Goal: Task Accomplishment & Management: Use online tool/utility

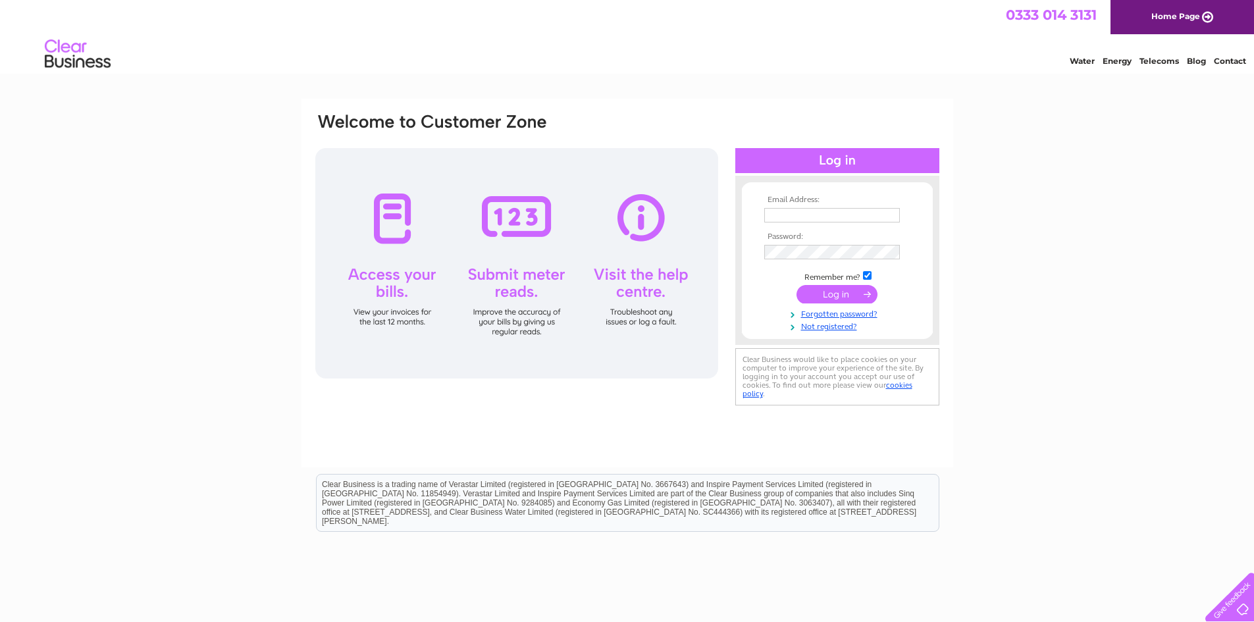
type input "[EMAIL_ADDRESS][PERSON_NAME][DOMAIN_NAME]"
click at [519, 257] on div at bounding box center [516, 263] width 403 height 230
click at [529, 206] on div at bounding box center [516, 263] width 403 height 230
click at [829, 290] on input "submit" at bounding box center [837, 294] width 81 height 18
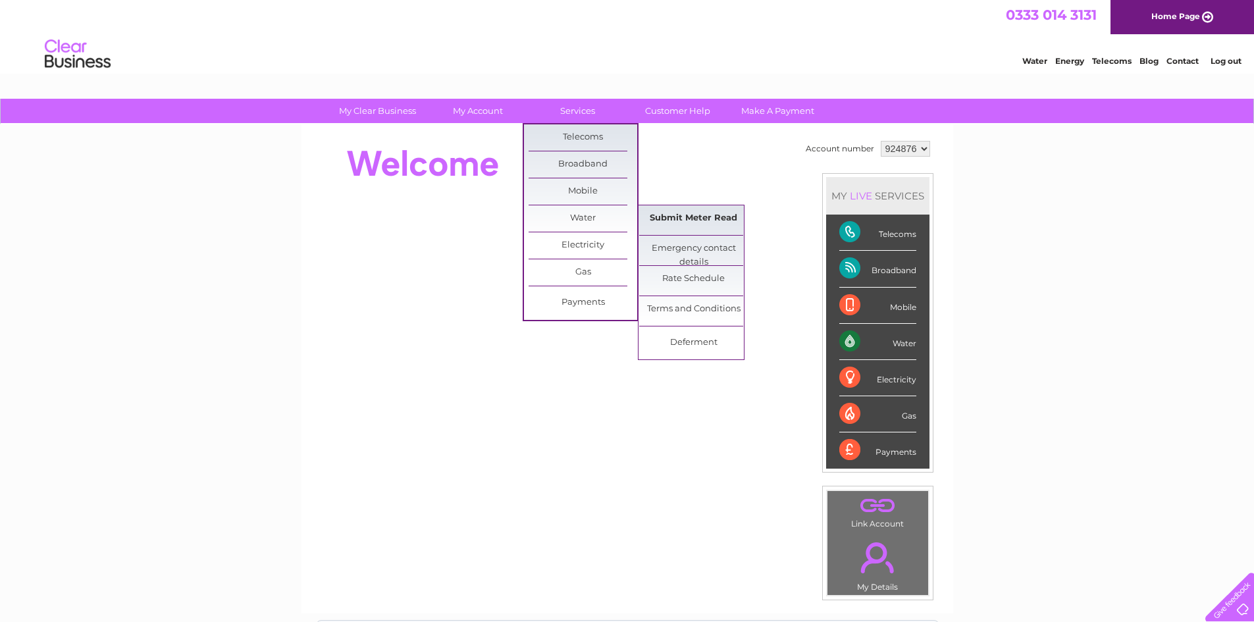
click at [676, 223] on link "Submit Meter Read" at bounding box center [693, 218] width 109 height 26
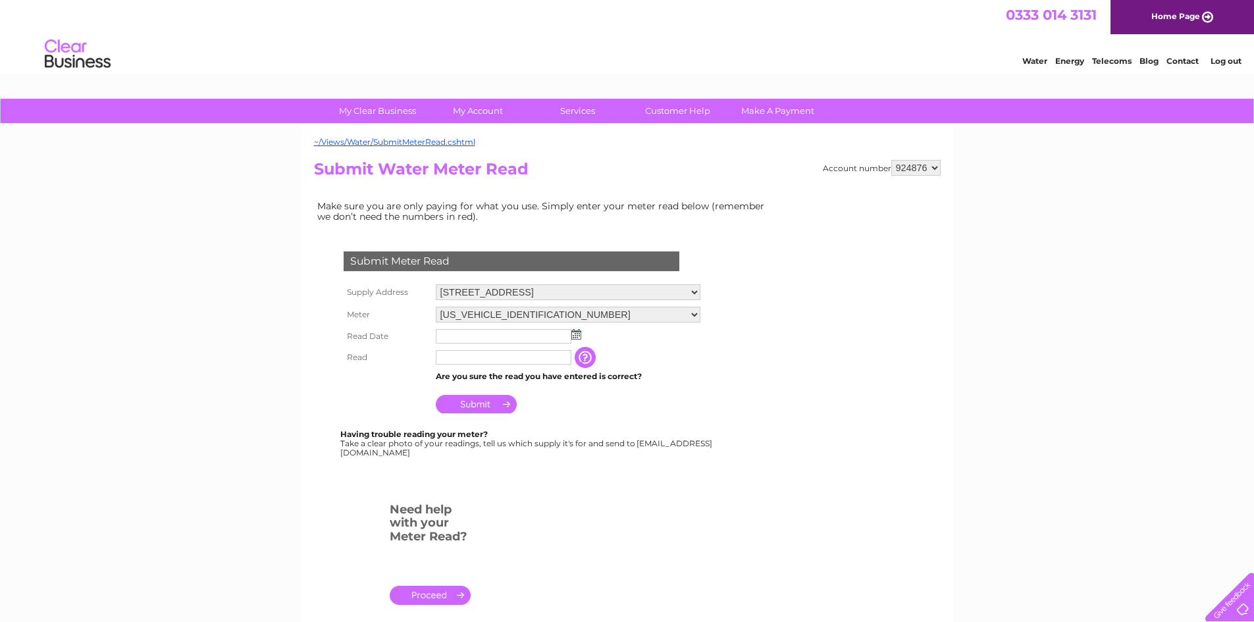
click at [579, 333] on img at bounding box center [577, 334] width 10 height 11
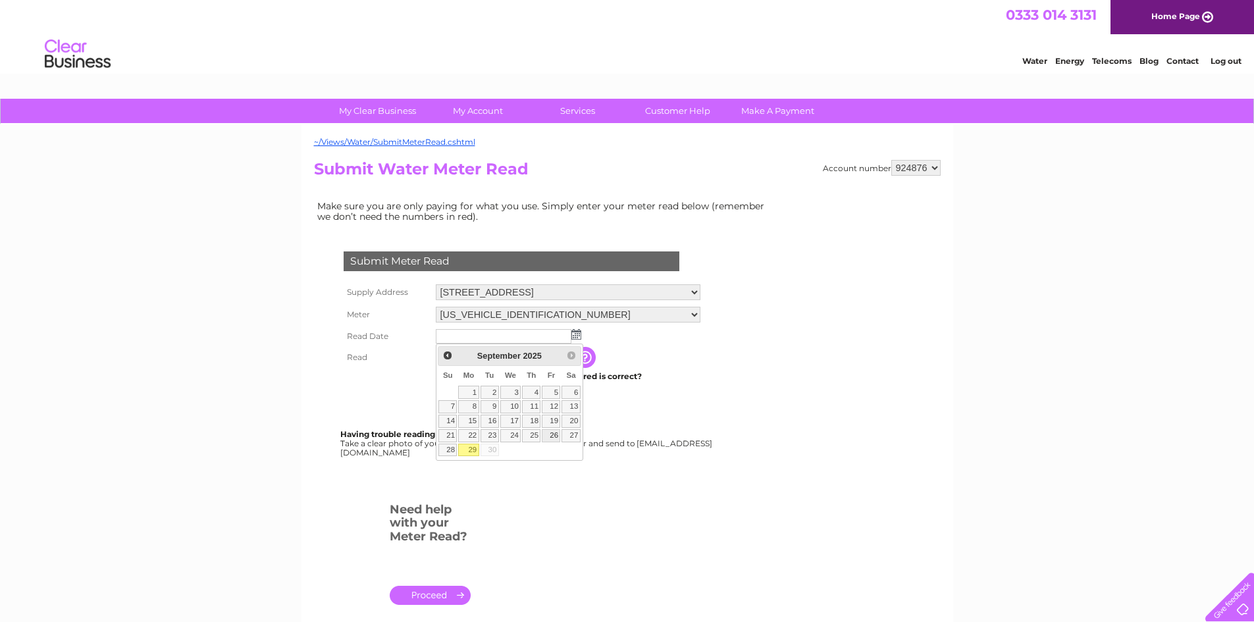
click at [556, 433] on link "26" at bounding box center [551, 435] width 18 height 13
type input "2025/09/26"
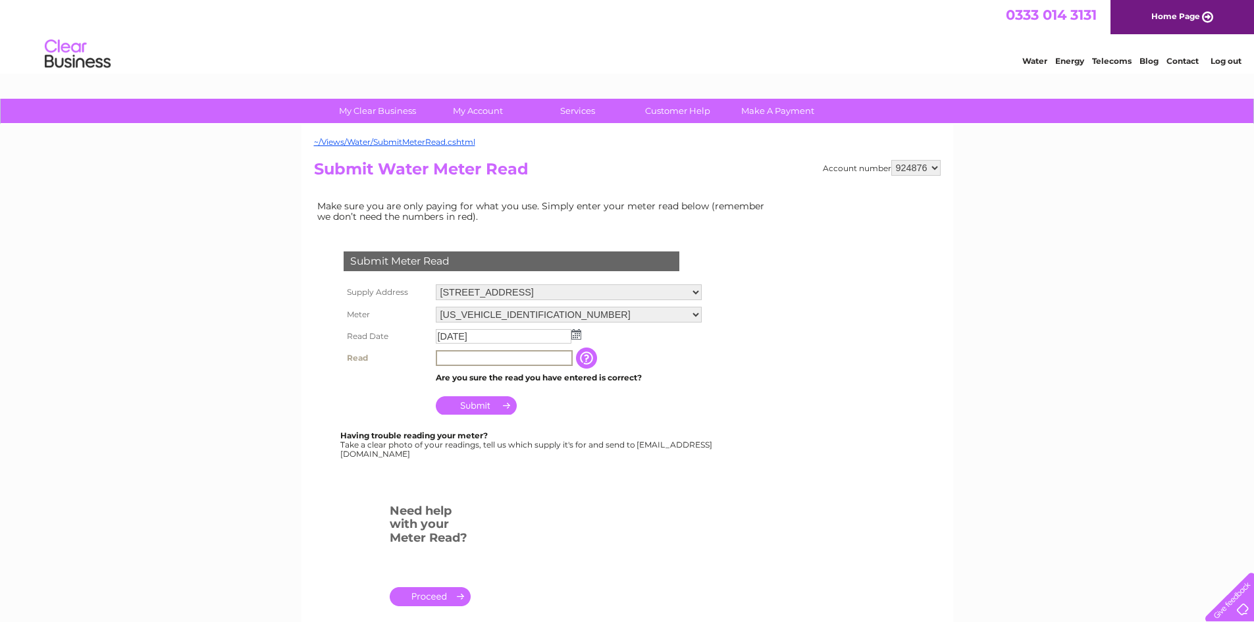
click at [471, 358] on input "text" at bounding box center [504, 358] width 137 height 16
type input "117"
click at [478, 402] on input "Submit" at bounding box center [476, 405] width 81 height 18
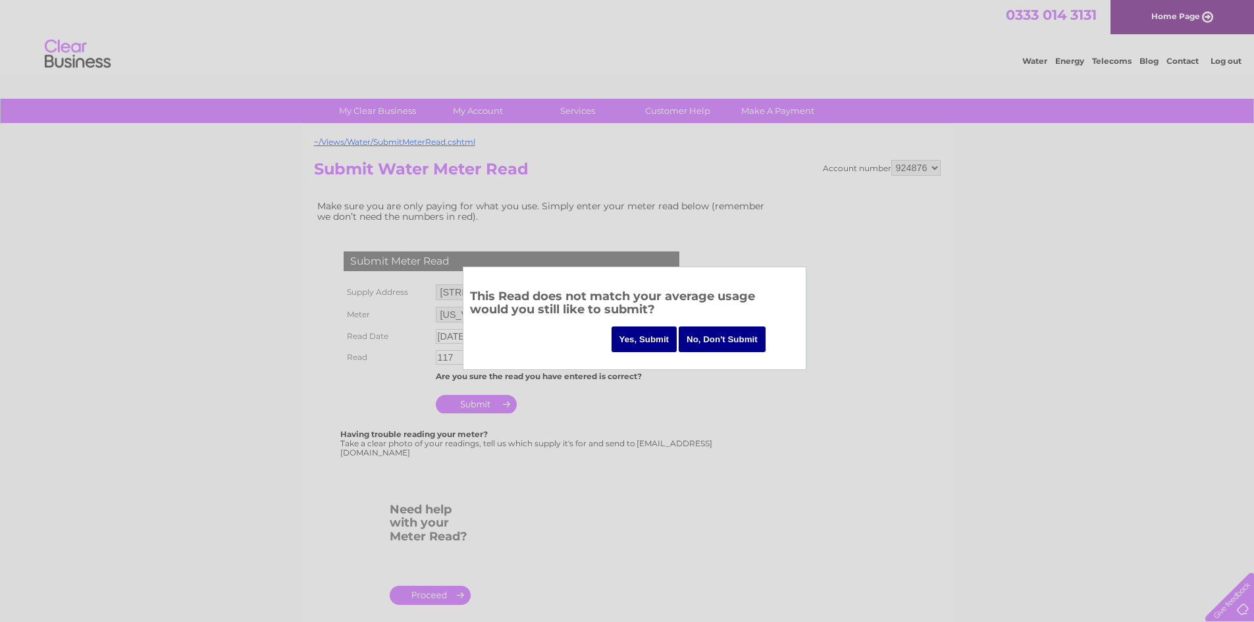
click at [633, 335] on input "Yes, Submit" at bounding box center [645, 340] width 66 height 26
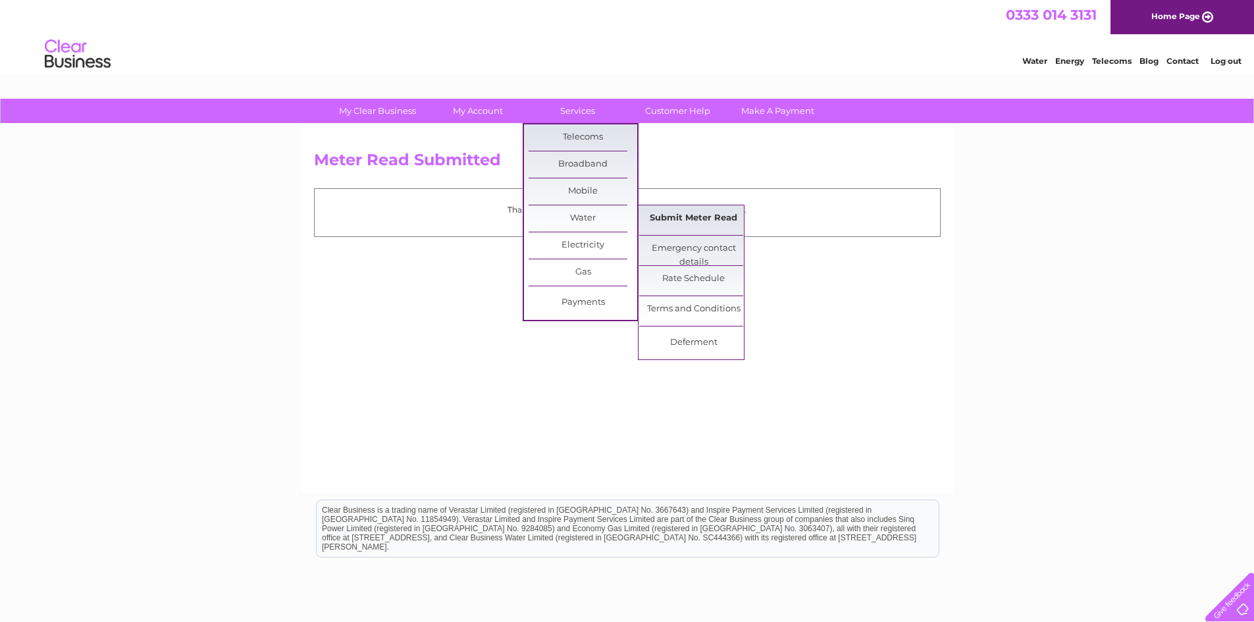
click at [658, 217] on link "Submit Meter Read" at bounding box center [693, 218] width 109 height 26
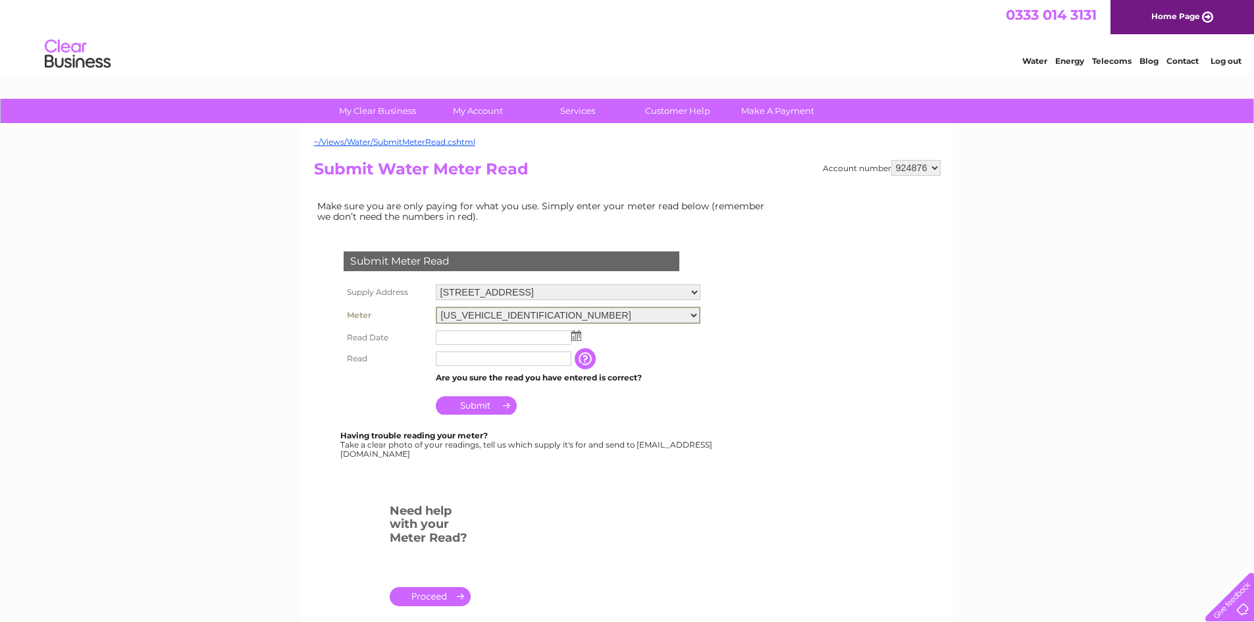
click at [688, 311] on select "[US_VEHICLE_IDENTIFICATION_NUMBER] [US_VEHICLE_IDENTIFICATION_NUMBER]" at bounding box center [568, 315] width 265 height 17
select select "396608"
click at [436, 307] on select "[US_VEHICLE_IDENTIFICATION_NUMBER] [US_VEHICLE_IDENTIFICATION_NUMBER]" at bounding box center [568, 315] width 265 height 17
click at [581, 333] on td at bounding box center [568, 337] width 271 height 21
click at [574, 338] on img at bounding box center [577, 334] width 10 height 11
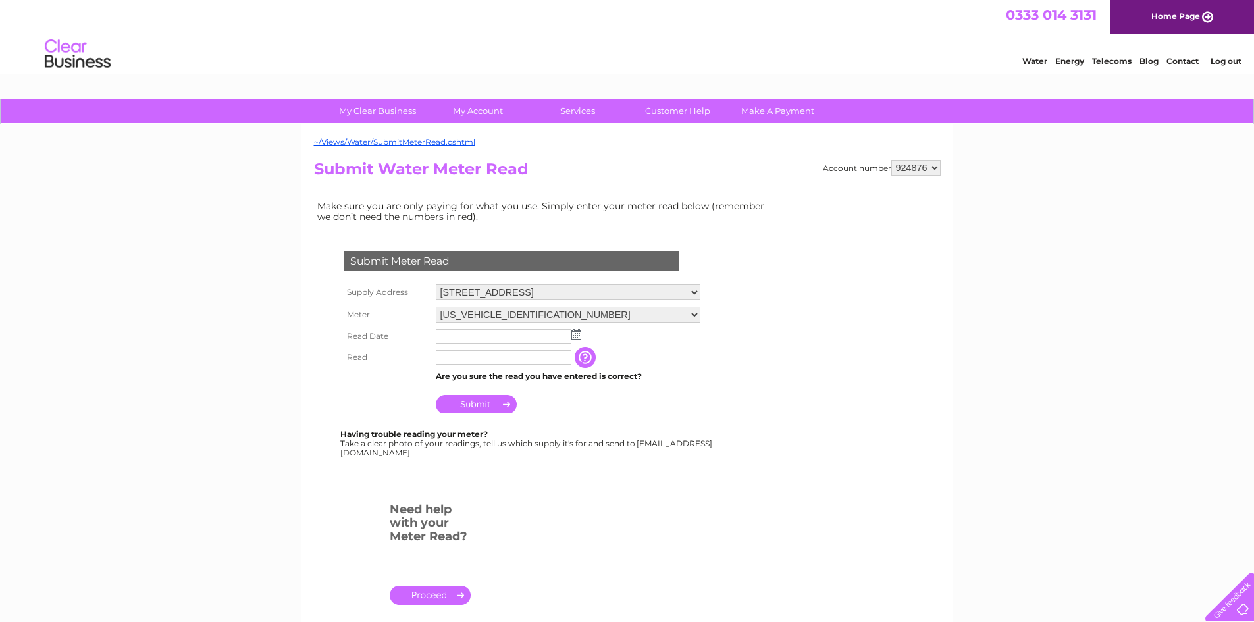
click at [574, 331] on img at bounding box center [577, 334] width 10 height 11
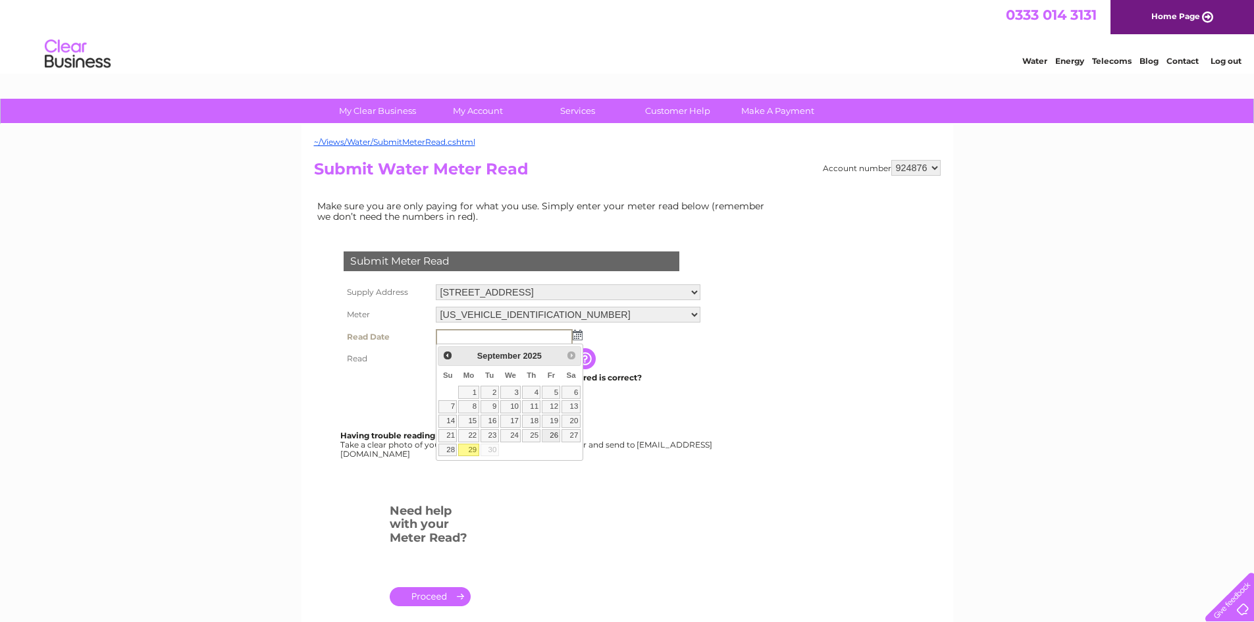
click at [555, 434] on link "26" at bounding box center [551, 435] width 18 height 13
type input "[DATE]"
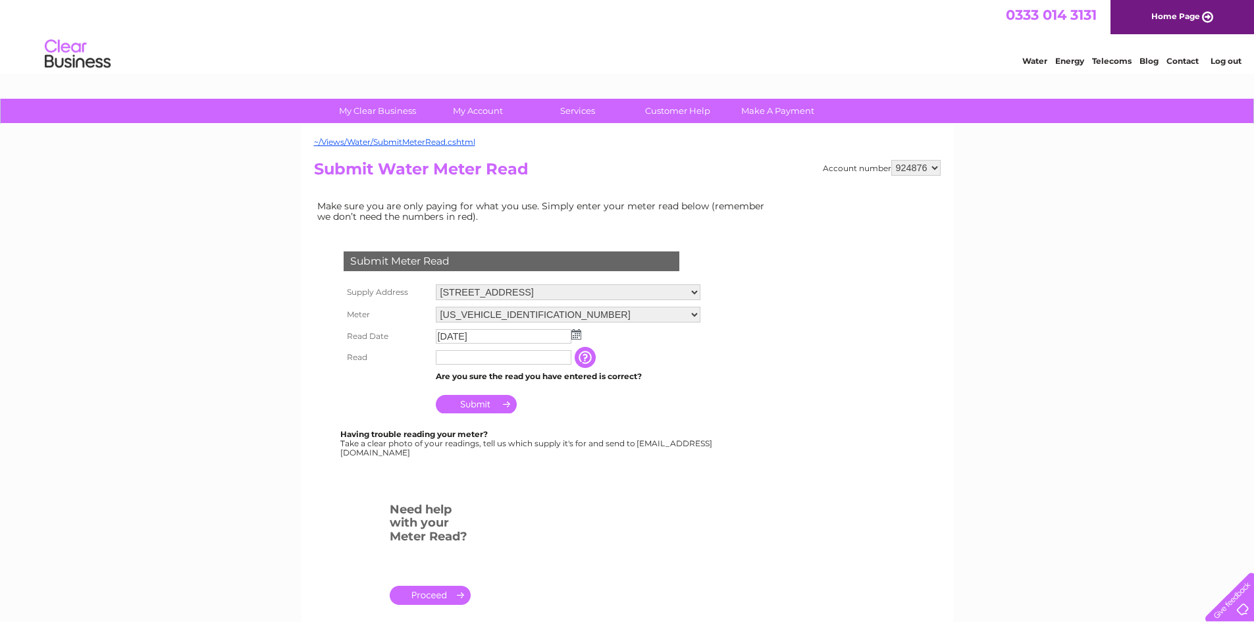
click at [493, 361] on input "text" at bounding box center [504, 357] width 136 height 14
type input "83"
click at [487, 400] on input "Submit" at bounding box center [476, 404] width 81 height 18
